Goal: Task Accomplishment & Management: Manage account settings

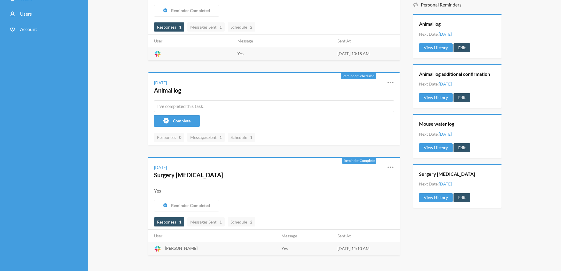
scroll to position [88, 0]
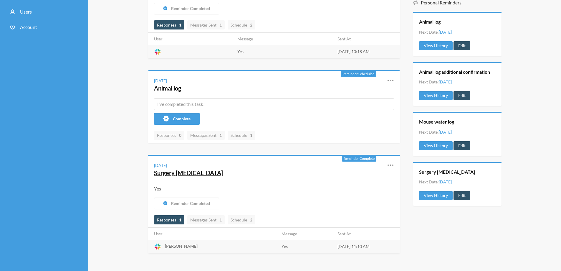
click at [184, 173] on link "Surgery [MEDICAL_DATA]" at bounding box center [188, 172] width 69 height 7
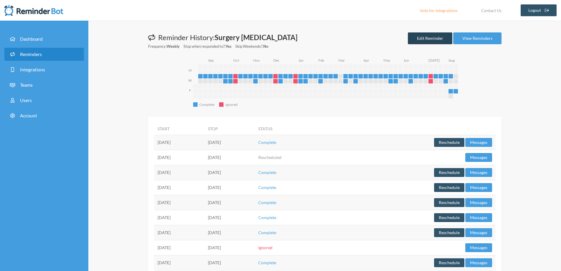
click at [443, 40] on link "Edit Reminder" at bounding box center [430, 38] width 44 height 12
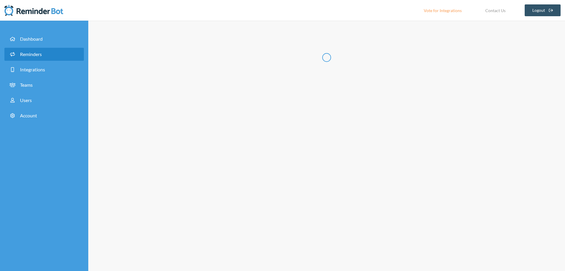
radio input "false"
radio input "true"
radio input "false"
radio input "true"
type input "Surgery [MEDICAL_DATA]"
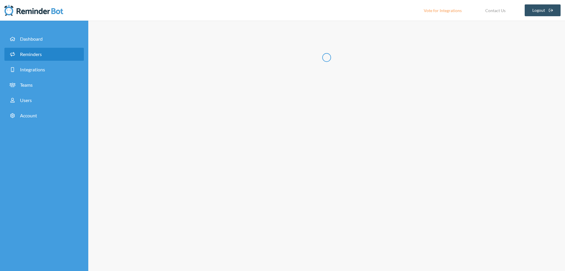
checkbox input "true"
select select "11:00:00"
select select "15:00:00"
select select "11:00:00"
select select "15:00:00"
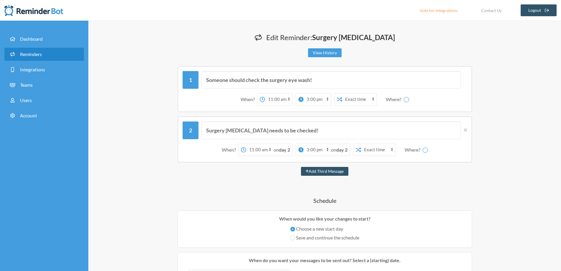
select select "C06MXR2PS5B"
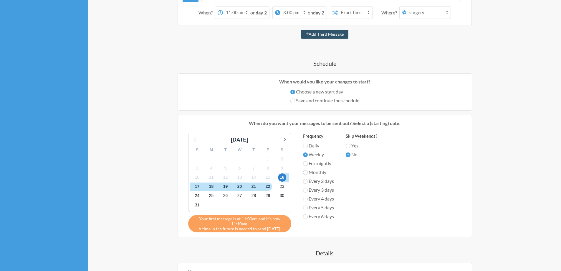
scroll to position [147, 0]
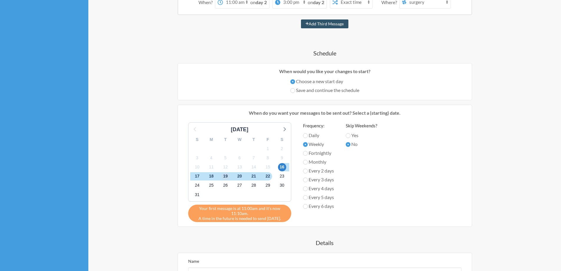
click at [221, 176] on span "19" at bounding box center [225, 176] width 8 height 8
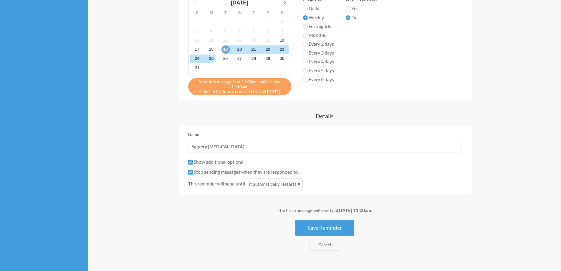
scroll to position [295, 0]
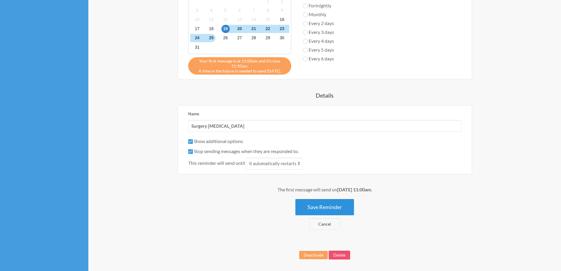
click at [331, 213] on button "Save Reminder" at bounding box center [324, 207] width 59 height 16
